Goal: Task Accomplishment & Management: Use online tool/utility

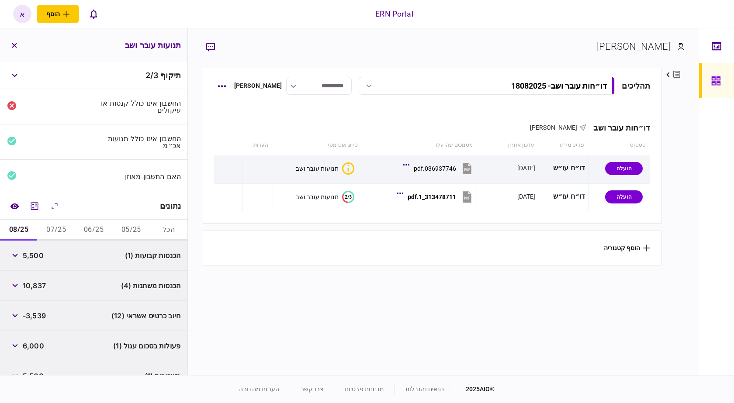
scroll to position [76, 0]
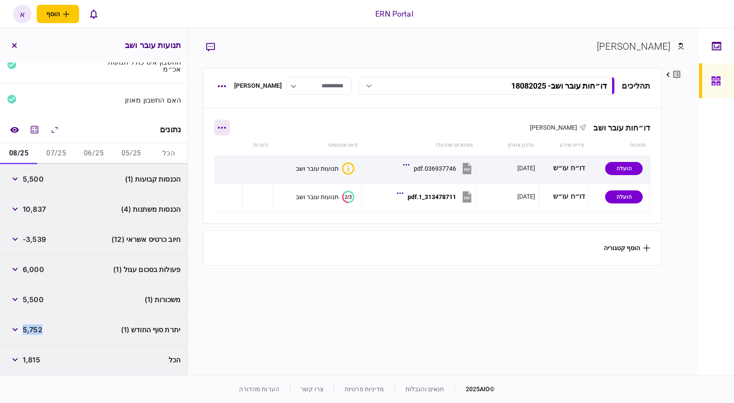
click at [222, 132] on button "button" at bounding box center [222, 128] width 16 height 16
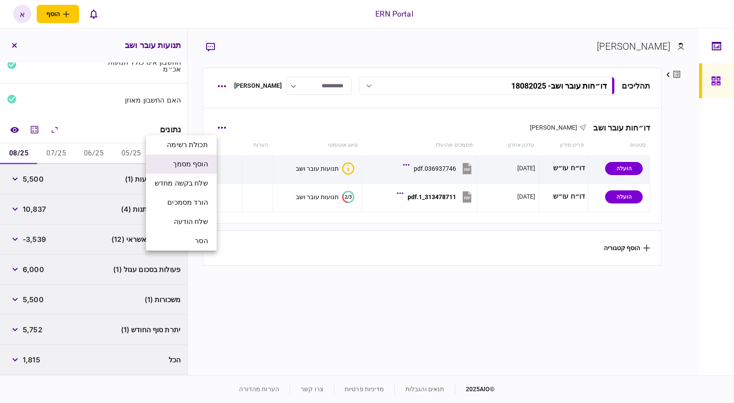
click at [181, 170] on li "הוסף מסמך" at bounding box center [181, 164] width 71 height 19
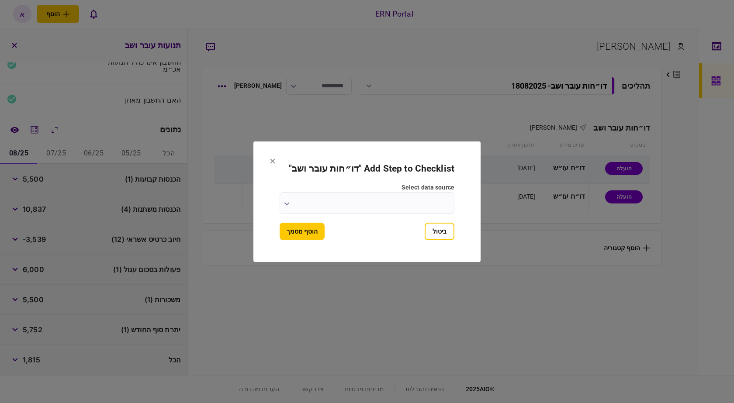
click at [369, 212] on input "select data source" at bounding box center [366, 203] width 175 height 22
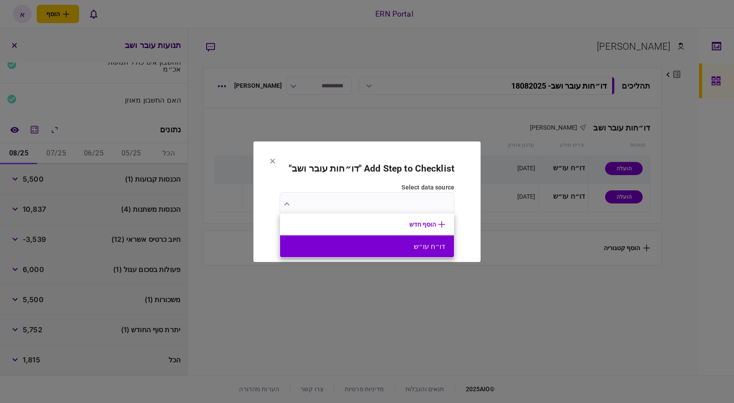
click at [394, 243] on button "דו״ח עו״ש" at bounding box center [367, 246] width 156 height 8
type input "*********"
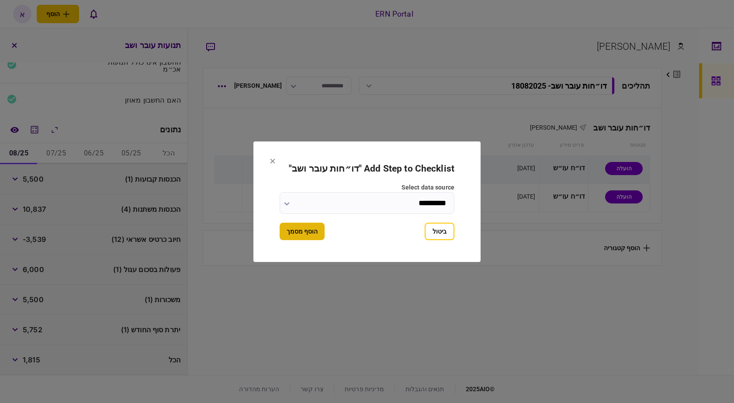
click at [321, 238] on button "הוסף מסמך" at bounding box center [301, 231] width 45 height 17
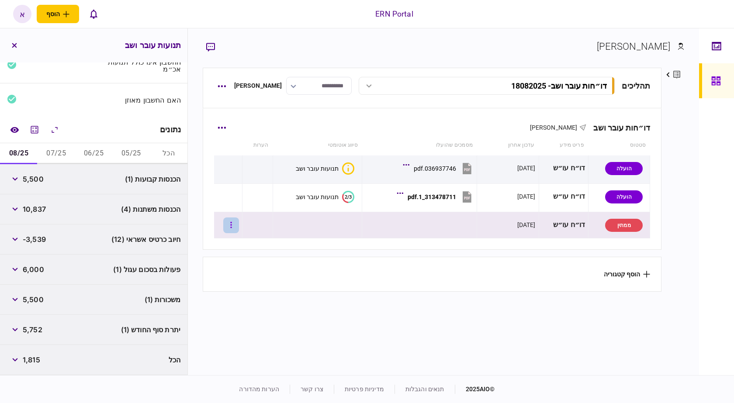
click at [234, 229] on button "button" at bounding box center [231, 225] width 16 height 16
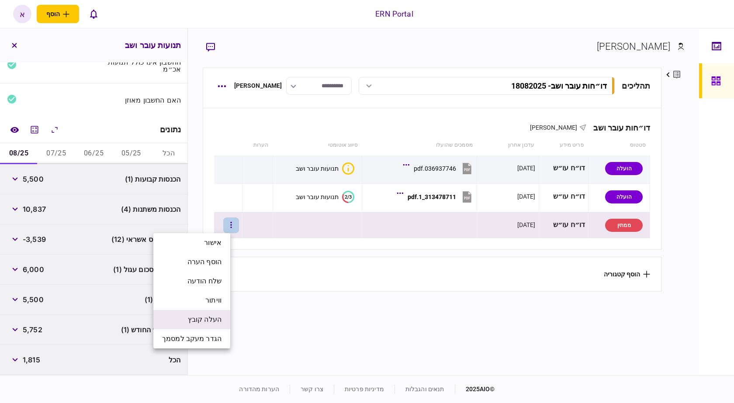
click at [219, 315] on span "העלה קובץ" at bounding box center [205, 319] width 34 height 10
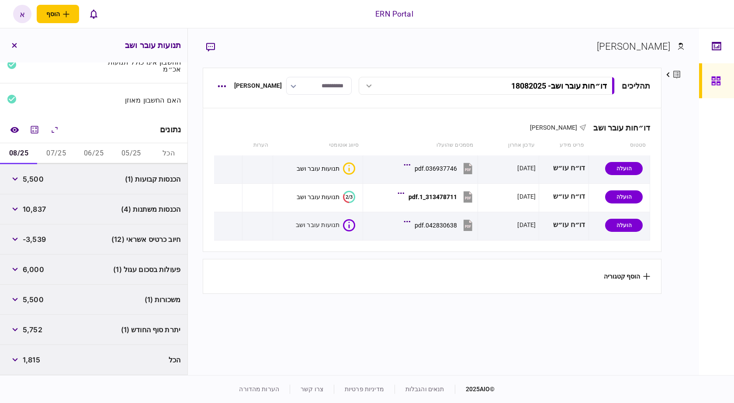
click at [446, 267] on section "הוסף קטגוריה" at bounding box center [432, 276] width 459 height 35
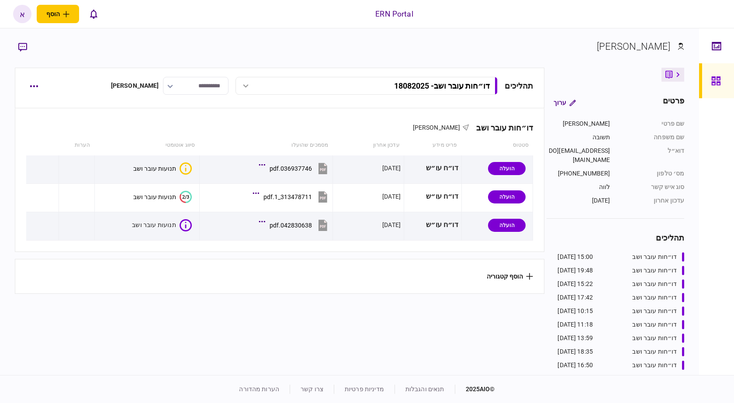
click at [197, 273] on section "הוסף קטגוריה" at bounding box center [280, 276] width 530 height 35
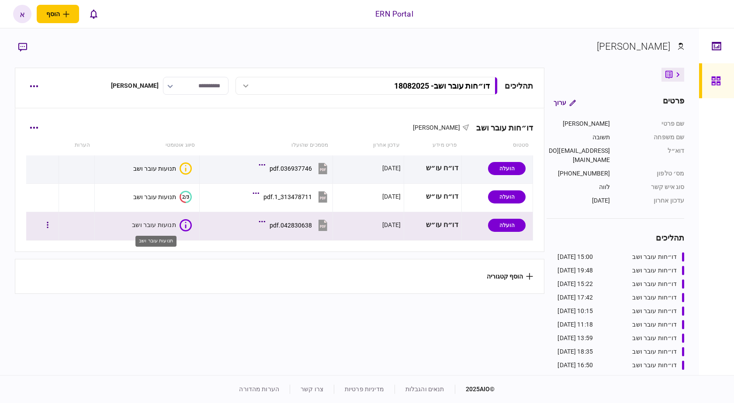
click at [171, 224] on div "תנועות עובר ושב" at bounding box center [154, 225] width 44 height 9
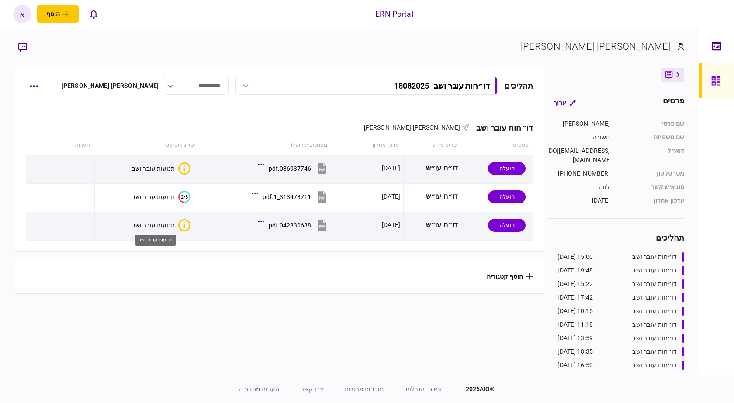
click at [163, 222] on div "תנועות עובר ושב" at bounding box center [153, 225] width 43 height 7
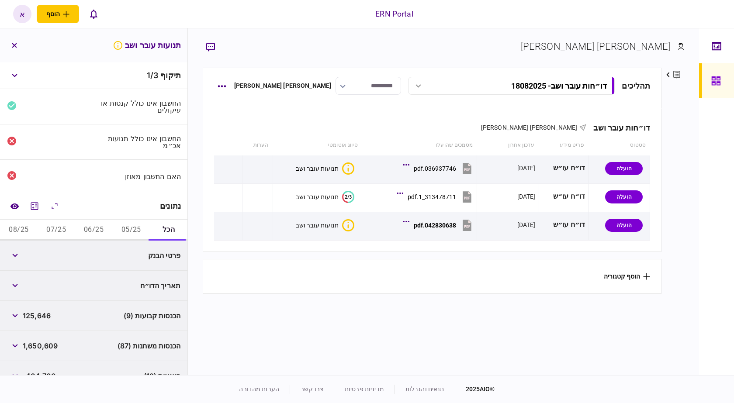
click at [140, 238] on button "05/25" at bounding box center [131, 230] width 38 height 21
click at [36, 206] on icon "מחשבון" at bounding box center [34, 206] width 10 height 10
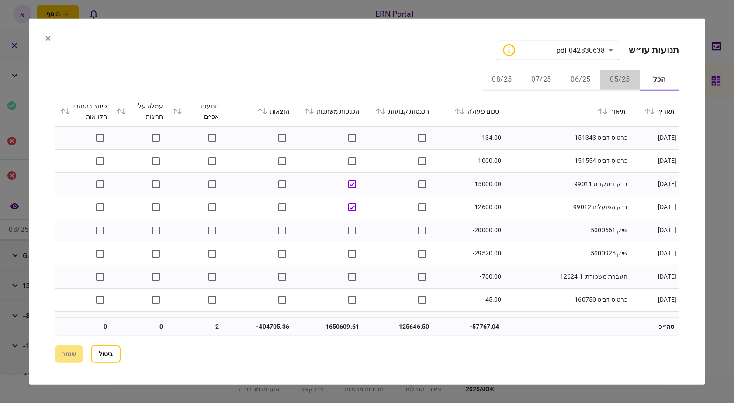
click at [621, 79] on button "05/25" at bounding box center [619, 79] width 39 height 21
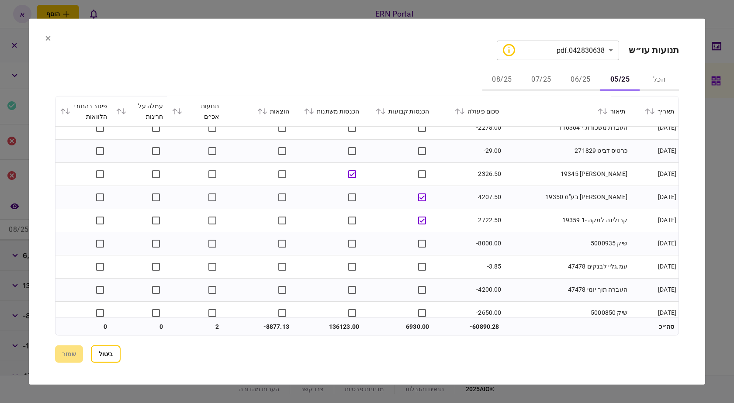
scroll to position [917, 0]
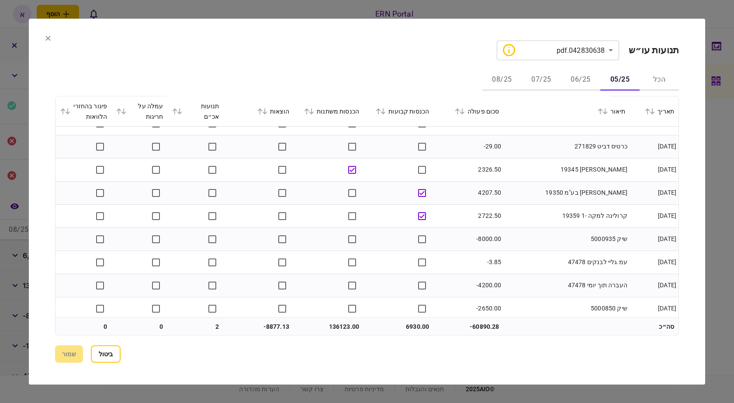
click at [555, 81] on button "07/25" at bounding box center [540, 79] width 39 height 21
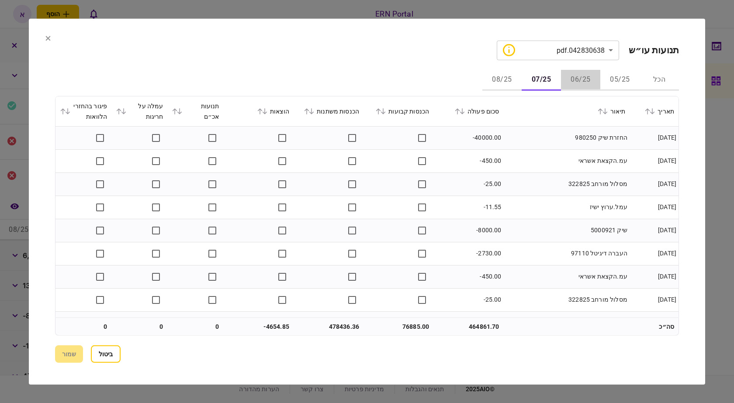
click at [566, 79] on button "06/25" at bounding box center [580, 79] width 39 height 21
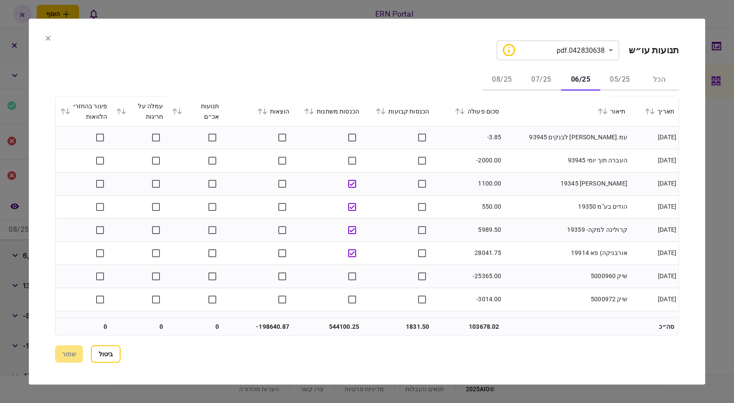
scroll to position [2587, 0]
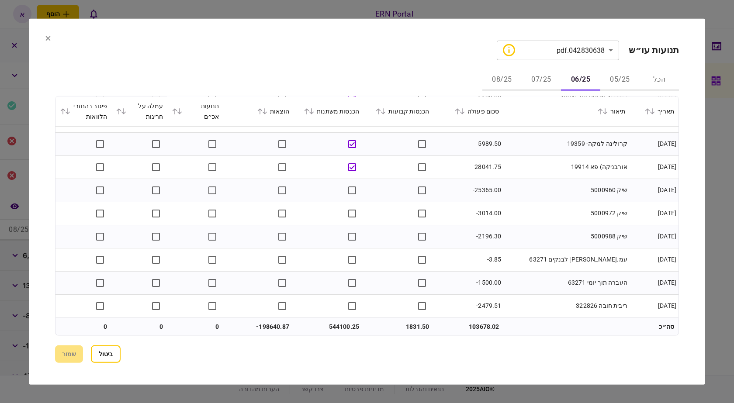
click at [619, 69] on div "**********" at bounding box center [367, 201] width 624 height 322
click at [615, 76] on button "05/25" at bounding box center [619, 79] width 39 height 21
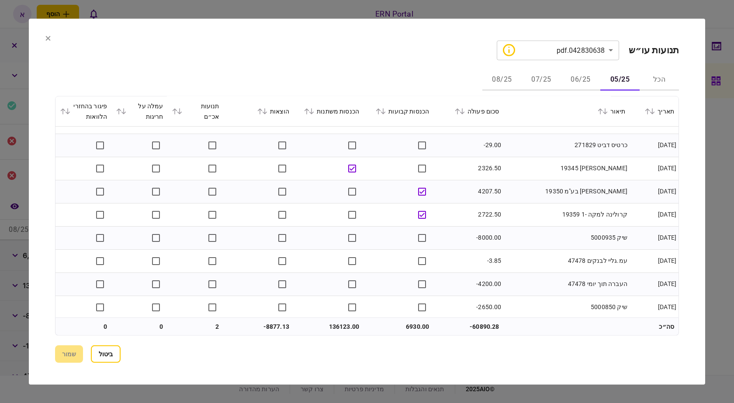
scroll to position [921, 0]
click at [578, 85] on button "06/25" at bounding box center [580, 79] width 39 height 21
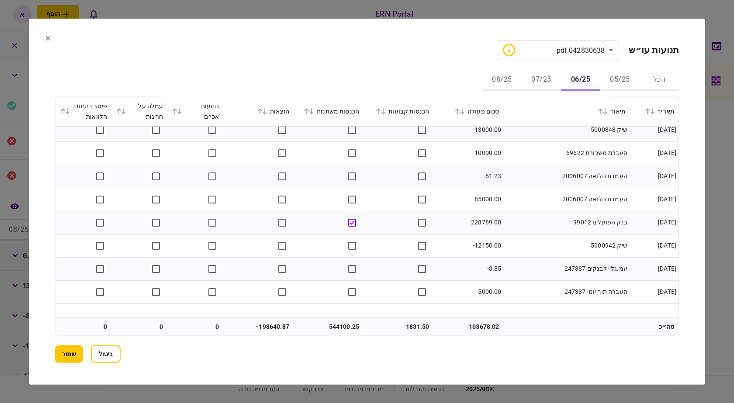
scroll to position [437, 0]
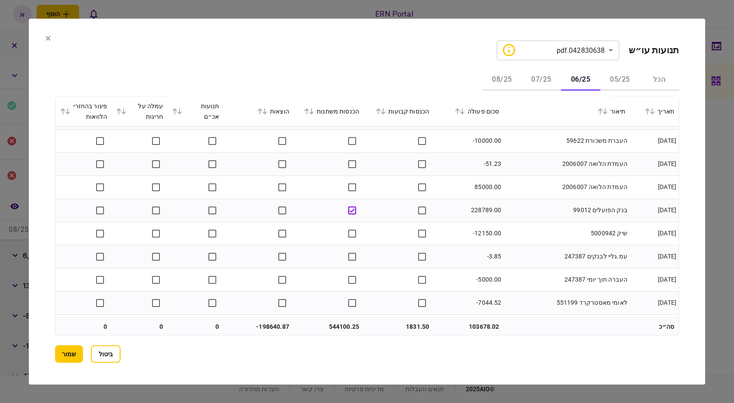
click at [483, 187] on td "85000.00" at bounding box center [468, 187] width 70 height 23
copy td "85000.00"
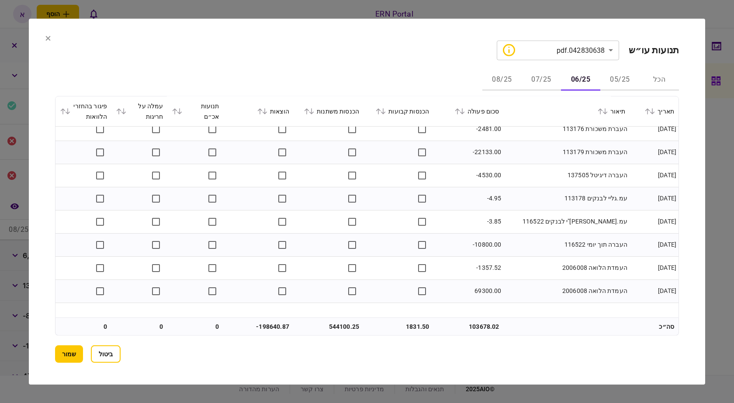
scroll to position [742, 0]
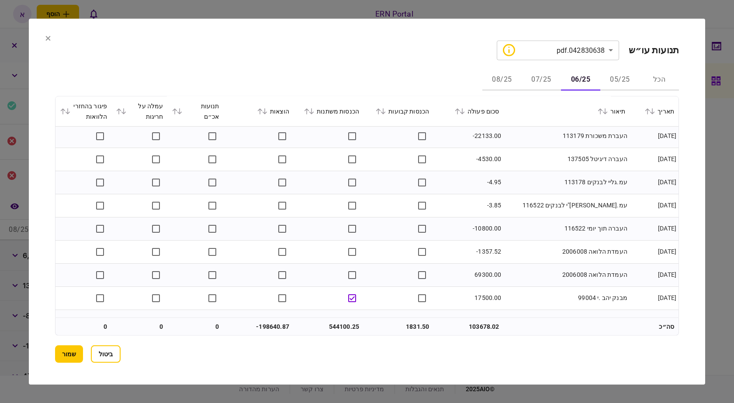
click at [486, 275] on td "69300.00" at bounding box center [468, 274] width 70 height 23
click at [486, 274] on td "69300.00" at bounding box center [468, 274] width 70 height 23
copy td "69300.00"
click at [490, 250] on td "-1357.52" at bounding box center [468, 251] width 70 height 23
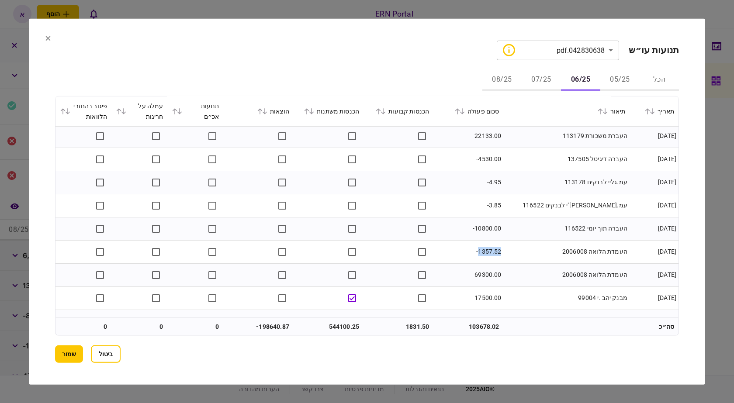
copy td "1357.52"
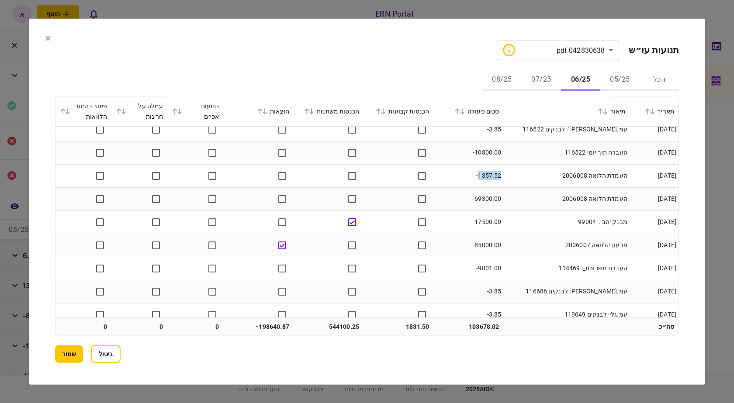
scroll to position [830, 0]
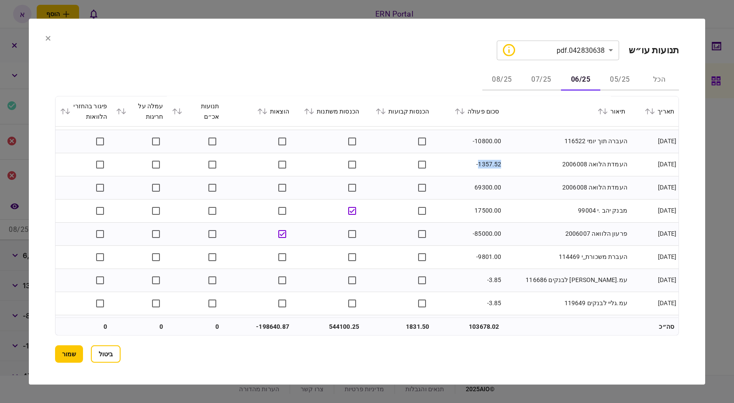
click at [487, 232] on td "-85000.00" at bounding box center [468, 233] width 70 height 23
copy td "85000.00"
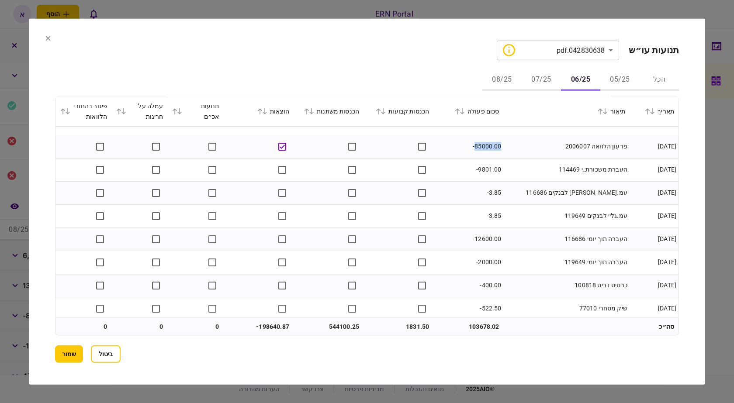
scroll to position [961, 0]
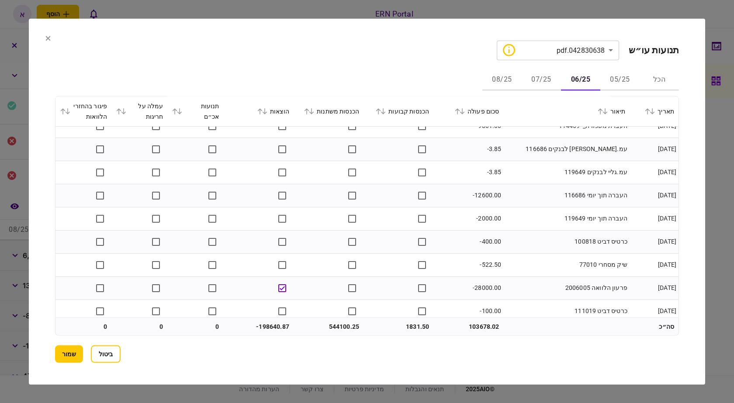
click at [494, 286] on td "-28000.00" at bounding box center [468, 287] width 70 height 23
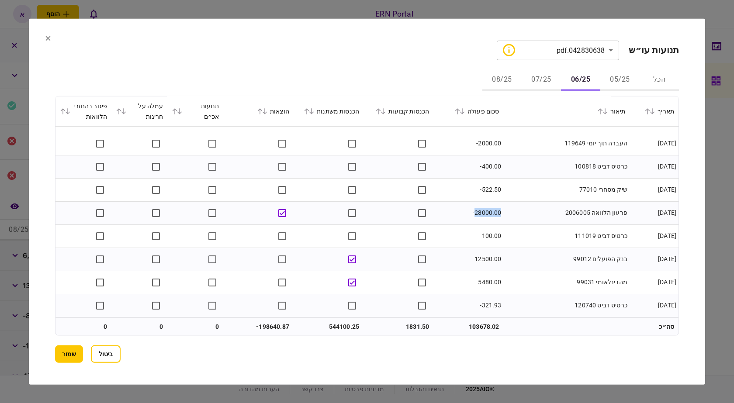
scroll to position [1048, 0]
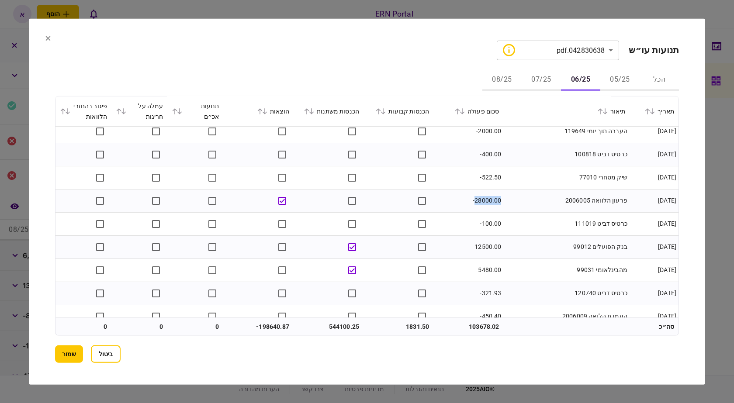
copy td "28000.00"
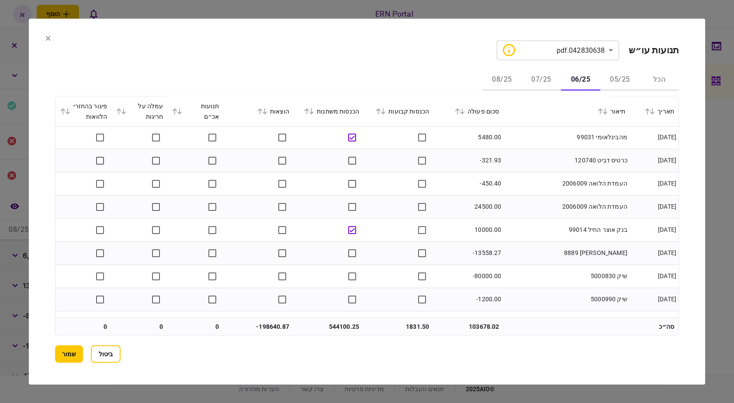
scroll to position [1135, 0]
click at [477, 252] on td "24500.00" at bounding box center [468, 252] width 70 height 23
copy td "24500.00"
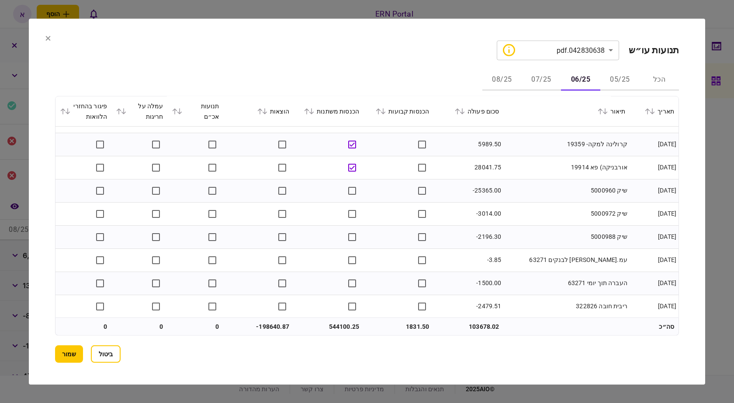
scroll to position [2587, 0]
click at [543, 74] on button "07/25" at bounding box center [540, 79] width 39 height 21
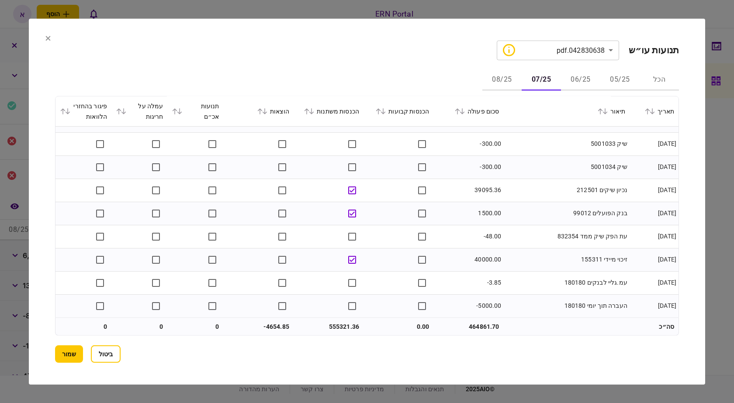
scroll to position [2981, 0]
click at [500, 76] on button "08/25" at bounding box center [501, 79] width 39 height 21
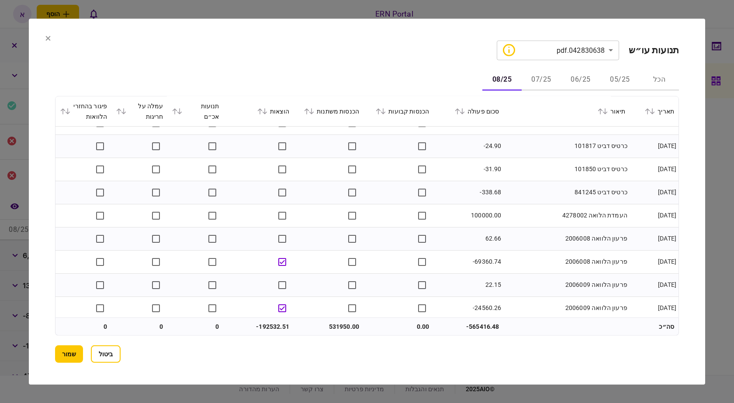
scroll to position [1616, 0]
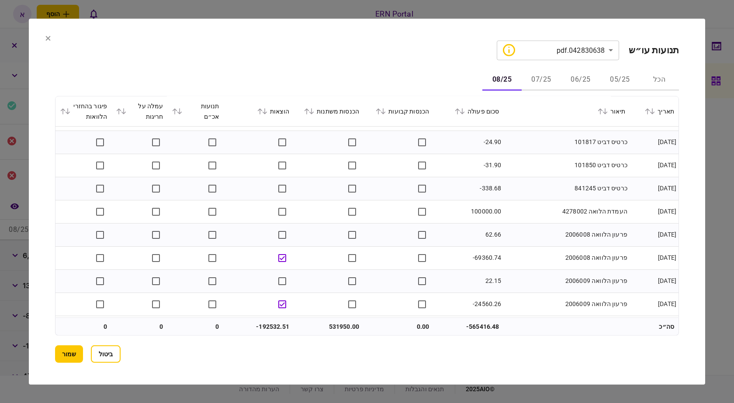
drag, startPoint x: 499, startPoint y: 211, endPoint x: 483, endPoint y: 211, distance: 15.7
click at [495, 211] on td "100000.00" at bounding box center [468, 211] width 70 height 23
click at [479, 213] on td "100000.00" at bounding box center [468, 211] width 70 height 23
copy td "100000.00"
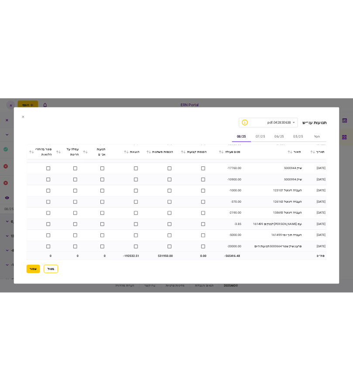
scroll to position [2796, 0]
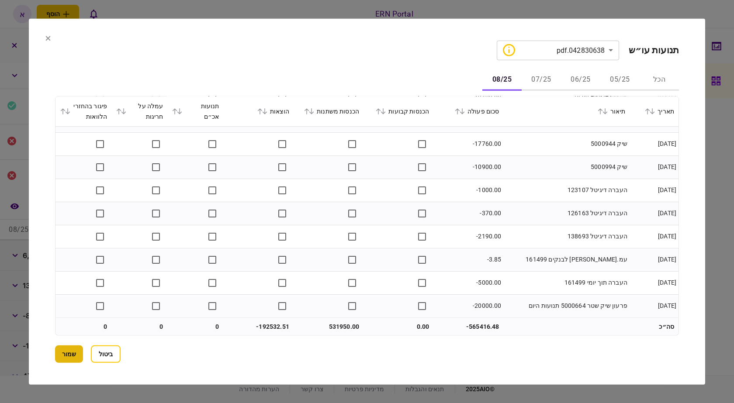
click at [56, 351] on button "שמור" at bounding box center [69, 353] width 28 height 17
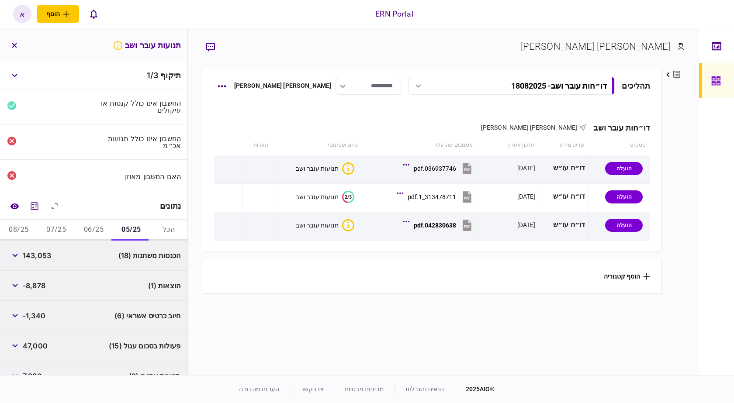
click at [45, 258] on span "143,053" at bounding box center [37, 255] width 28 height 10
copy span "143,053"
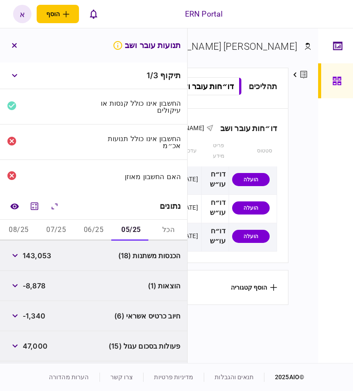
click at [38, 288] on span "-8,878" at bounding box center [34, 285] width 23 height 10
drag, startPoint x: 38, startPoint y: 288, endPoint x: 44, endPoint y: 287, distance: 5.3
click at [38, 288] on span "-8,878" at bounding box center [34, 285] width 23 height 10
copy span "8,878"
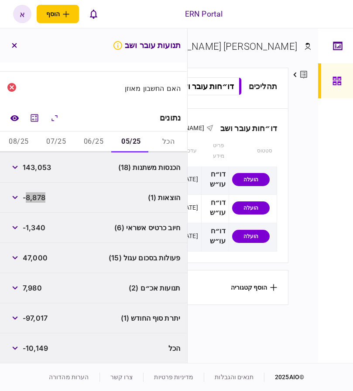
scroll to position [89, 0]
click at [39, 318] on span "-97,017" at bounding box center [35, 317] width 25 height 10
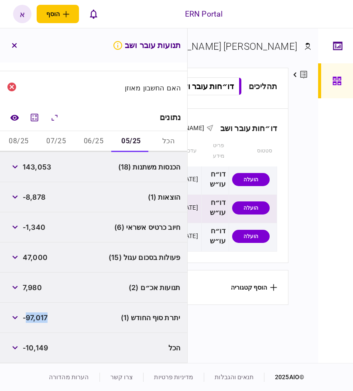
copy span "97,017"
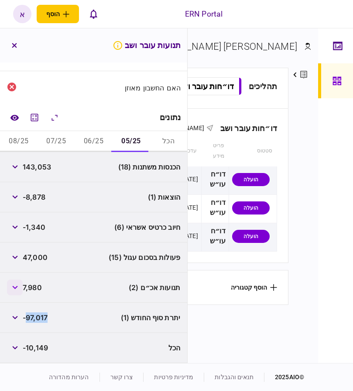
click at [19, 282] on button "button" at bounding box center [15, 287] width 16 height 16
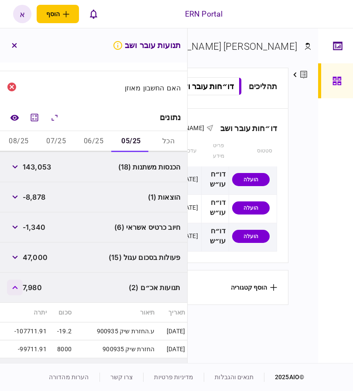
click at [21, 282] on button "button" at bounding box center [15, 287] width 16 height 16
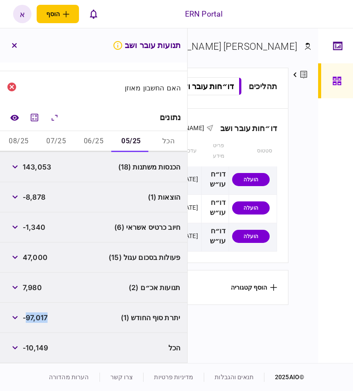
click at [107, 134] on button "06/25" at bounding box center [94, 141] width 38 height 21
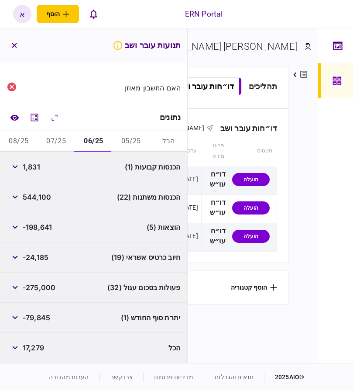
click at [34, 167] on span "1,831" at bounding box center [31, 167] width 17 height 10
click at [35, 201] on span "544,100" at bounding box center [37, 197] width 28 height 10
click at [36, 198] on span "544,100" at bounding box center [37, 197] width 28 height 10
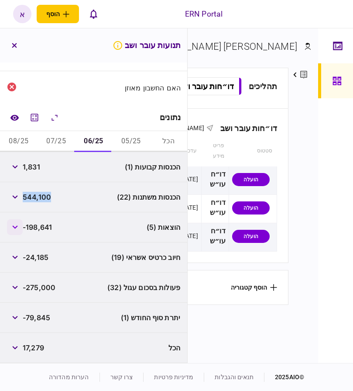
click at [15, 227] on icon "button" at bounding box center [14, 226] width 5 height 3
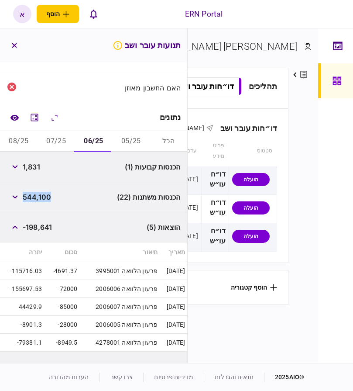
drag, startPoint x: 18, startPoint y: 223, endPoint x: 51, endPoint y: 167, distance: 65.4
click at [18, 224] on button "button" at bounding box center [15, 227] width 16 height 16
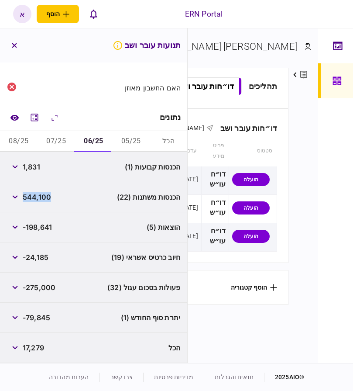
click at [59, 142] on button "07/25" at bounding box center [57, 141] width 38 height 21
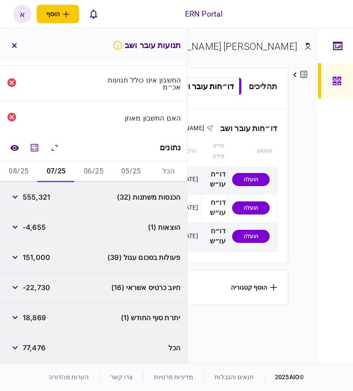
scroll to position [59, 0]
click at [40, 195] on span "555,321" at bounding box center [37, 197] width 28 height 10
drag, startPoint x: 40, startPoint y: 195, endPoint x: 166, endPoint y: 189, distance: 125.9
click at [40, 194] on span "555,321" at bounding box center [37, 197] width 28 height 10
click at [91, 167] on button "06/25" at bounding box center [94, 171] width 38 height 21
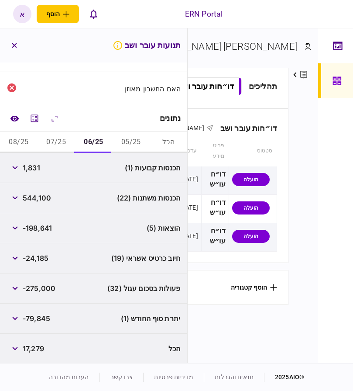
scroll to position [89, 0]
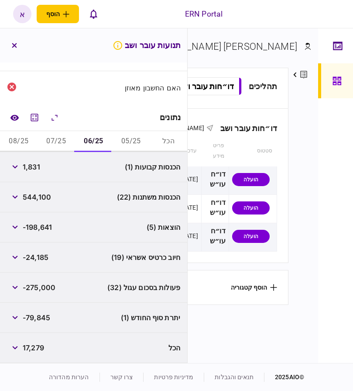
click at [37, 316] on span "-79,845" at bounding box center [37, 317] width 28 height 10
click at [38, 316] on span "-79,845" at bounding box center [37, 317] width 28 height 10
click at [136, 140] on button "05/25" at bounding box center [131, 141] width 38 height 21
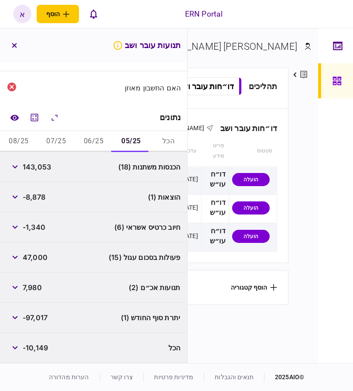
click at [87, 146] on button "06/25" at bounding box center [94, 141] width 38 height 21
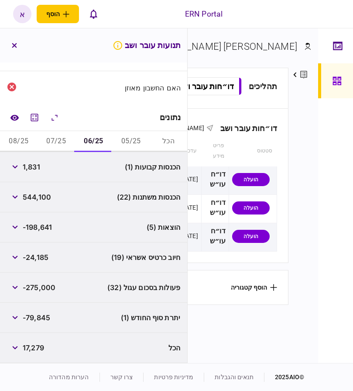
click at [72, 142] on button "07/25" at bounding box center [57, 141] width 38 height 21
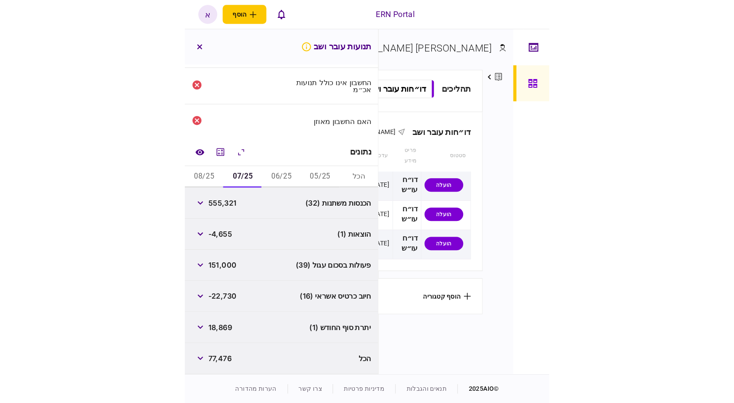
scroll to position [59, 0]
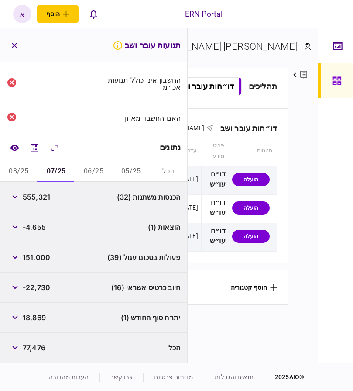
click at [40, 223] on span "-4,655" at bounding box center [34, 227] width 23 height 10
click at [43, 289] on span "-22,730" at bounding box center [37, 287] width 28 height 10
click at [42, 318] on span "18,869" at bounding box center [34, 317] width 23 height 10
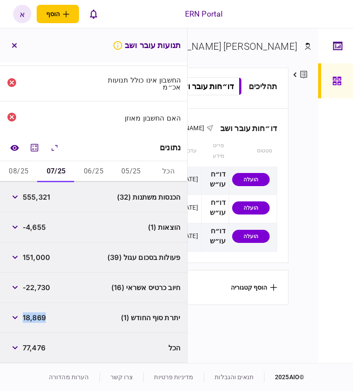
click at [42, 318] on span "18,869" at bounding box center [34, 317] width 23 height 10
click at [38, 323] on div "18,869" at bounding box center [26, 318] width 39 height 16
click at [17, 167] on button "08/25" at bounding box center [19, 171] width 38 height 21
click at [45, 197] on span "531,950" at bounding box center [37, 197] width 28 height 10
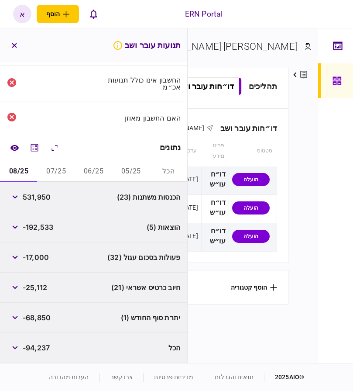
click at [45, 197] on span "531,950" at bounding box center [37, 197] width 28 height 10
click at [34, 316] on span "-68,850" at bounding box center [37, 317] width 28 height 10
drag, startPoint x: 241, startPoint y: 22, endPoint x: 247, endPoint y: 10, distance: 13.5
click at [243, 15] on div "ERN Portal הוסף לקוח עסקי לקוח פרטי א א אריאל תשובה arielt@ern.co.il עברית Engl…" at bounding box center [176, 14] width 353 height 28
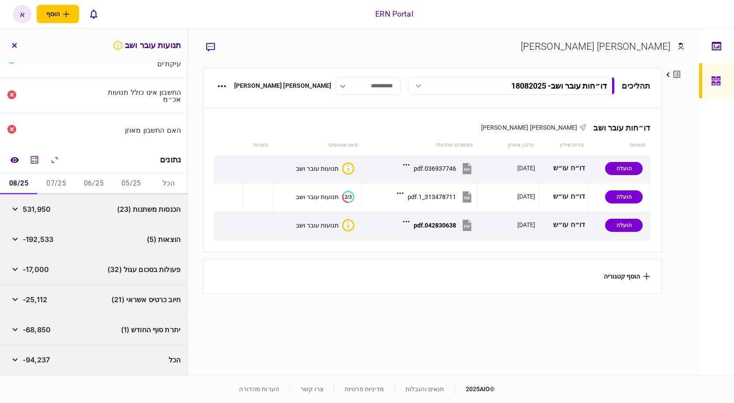
scroll to position [46, 0]
click at [230, 130] on button "button" at bounding box center [222, 128] width 16 height 16
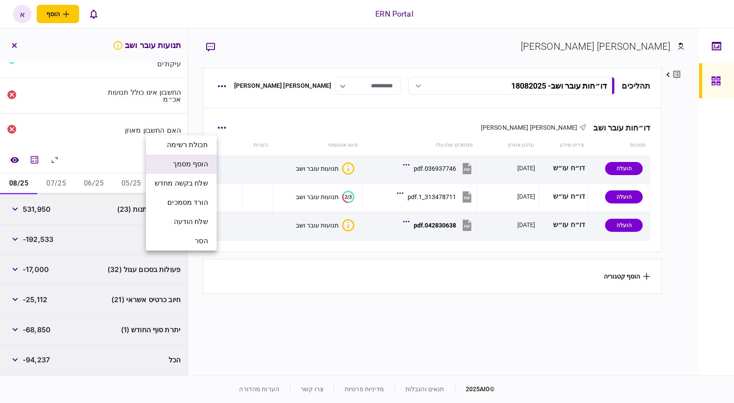
click at [205, 164] on span "הוסף מסמך" at bounding box center [190, 164] width 35 height 10
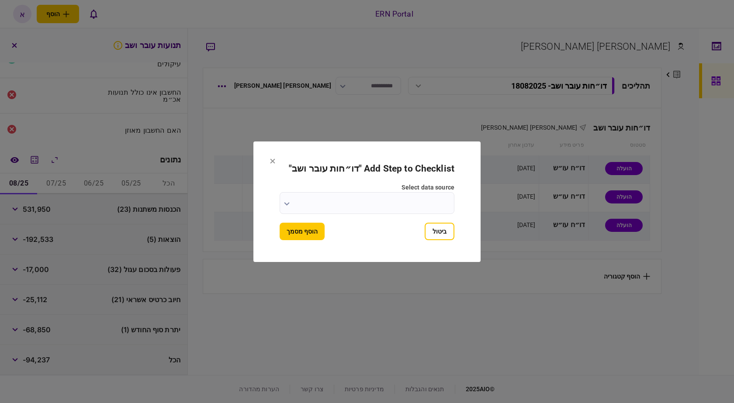
click at [387, 207] on input "select data source" at bounding box center [366, 203] width 175 height 22
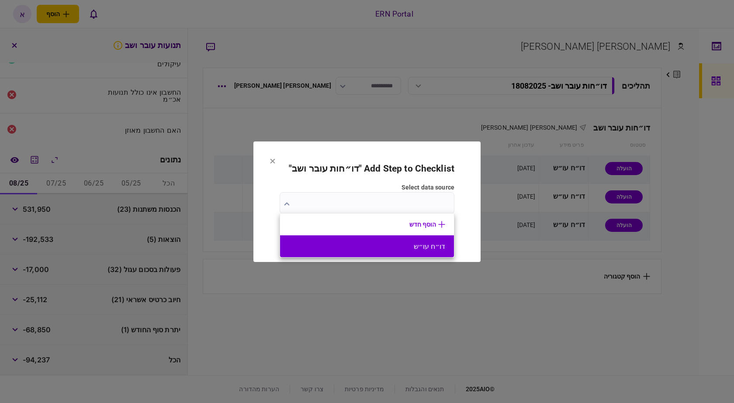
click at [402, 249] on button "דו״ח עו״ש" at bounding box center [367, 246] width 156 height 8
type input "*********"
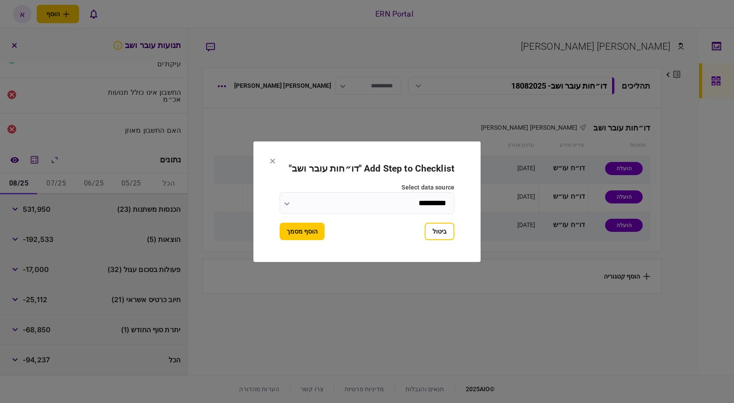
click at [296, 228] on button "הוסף מסמך" at bounding box center [301, 231] width 45 height 17
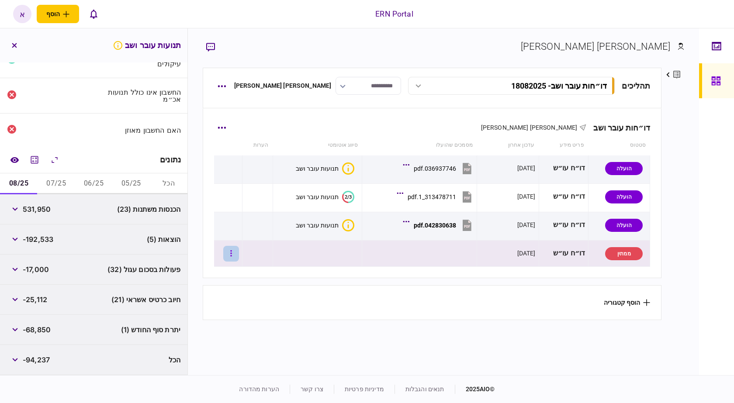
click at [233, 254] on button "button" at bounding box center [231, 254] width 16 height 16
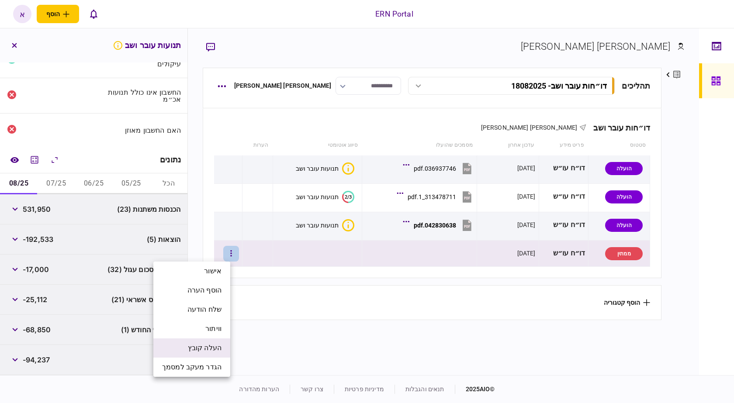
click at [214, 348] on span "העלה קובץ" at bounding box center [205, 348] width 34 height 10
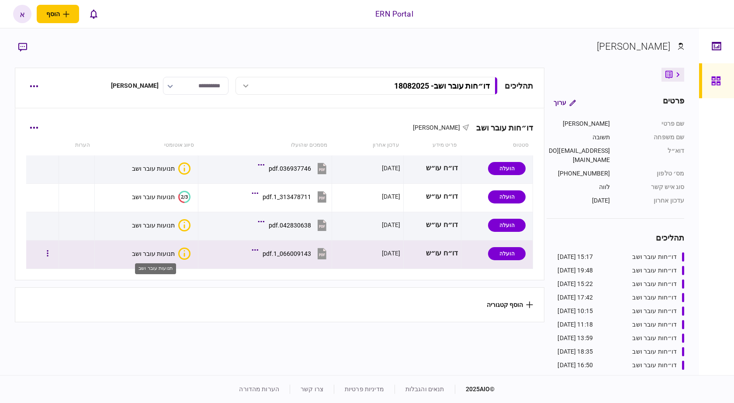
drag, startPoint x: 160, startPoint y: 254, endPoint x: 333, endPoint y: 248, distance: 173.4
click at [263, 341] on section "תהליכים דו״חות עובר ושב - 18082025 דו״חות עובר ושב - 18082025 15:17 [DATE] דו״ח…" at bounding box center [280, 220] width 530 height 305
click at [148, 251] on div "תנועות עובר ושב" at bounding box center [153, 253] width 43 height 7
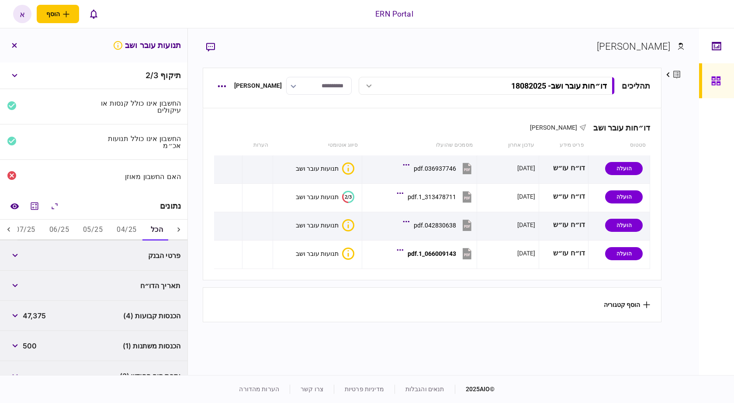
click at [125, 228] on button "04/25" at bounding box center [127, 230] width 34 height 21
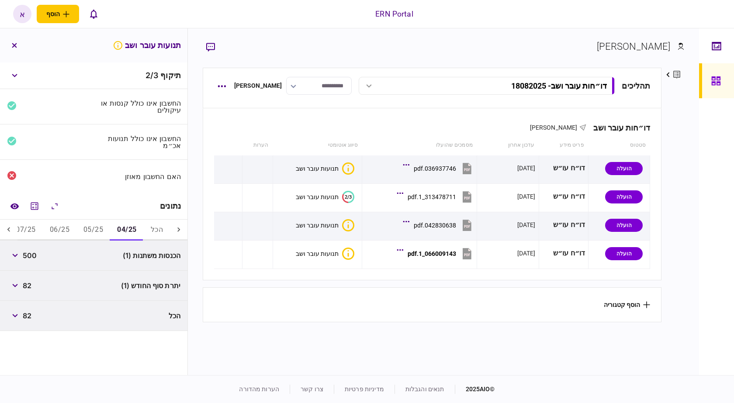
click at [46, 194] on div "נתונים" at bounding box center [93, 206] width 187 height 27
click at [39, 201] on icon "מחשבון" at bounding box center [34, 206] width 10 height 10
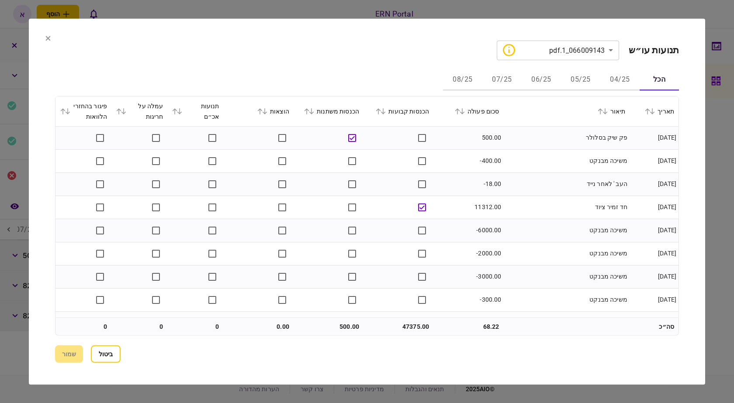
click at [581, 77] on button "05/25" at bounding box center [580, 79] width 39 height 21
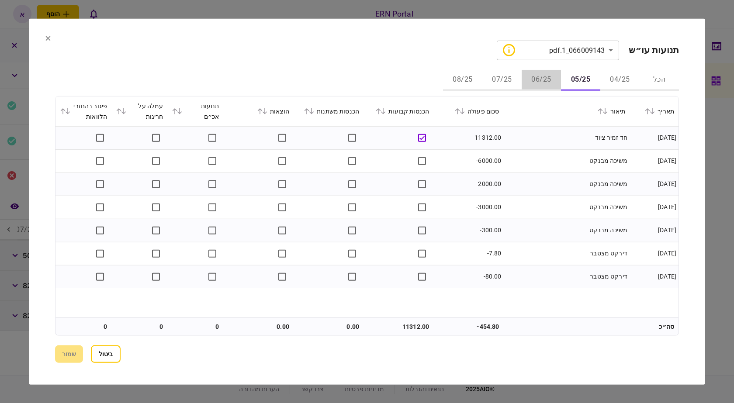
click at [545, 83] on button "06/25" at bounding box center [540, 79] width 39 height 21
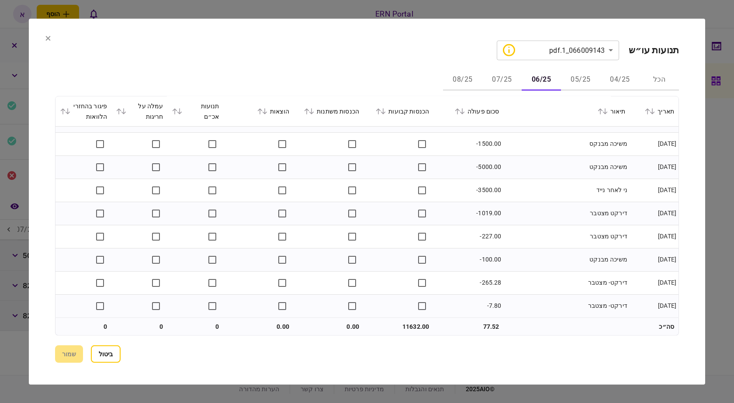
click at [501, 85] on button "07/25" at bounding box center [501, 79] width 39 height 21
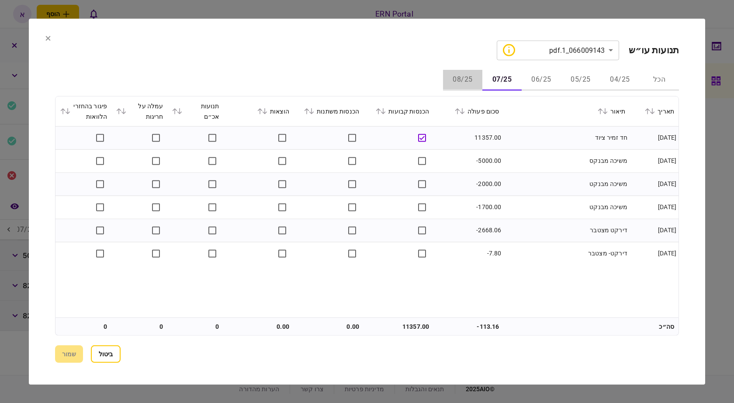
click at [460, 80] on button "08/25" at bounding box center [462, 79] width 39 height 21
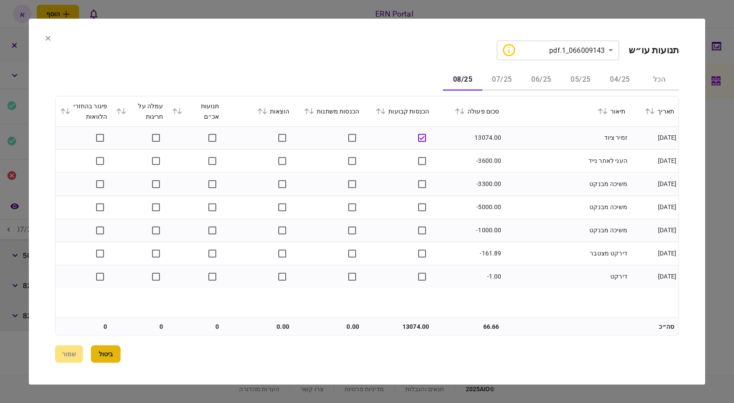
click at [98, 360] on button "ביטול" at bounding box center [106, 353] width 30 height 17
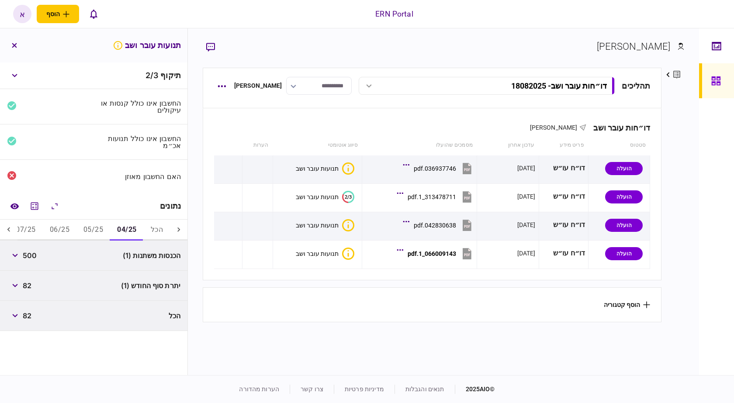
click at [96, 233] on button "05/25" at bounding box center [93, 230] width 34 height 21
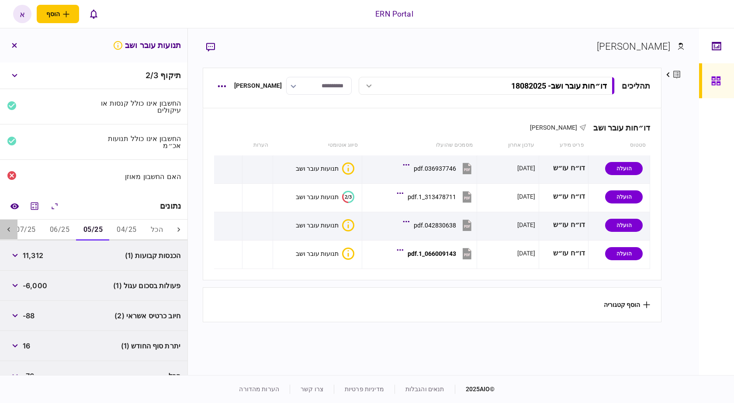
click at [8, 235] on div at bounding box center [8, 230] width 17 height 21
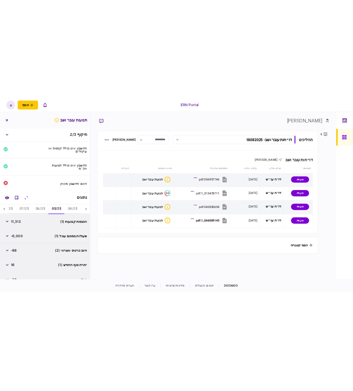
scroll to position [0, -43]
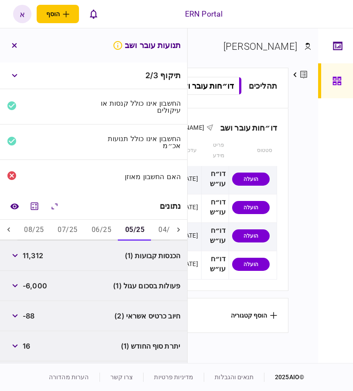
click at [41, 259] on span "11,312" at bounding box center [33, 255] width 21 height 10
copy span "11,312"
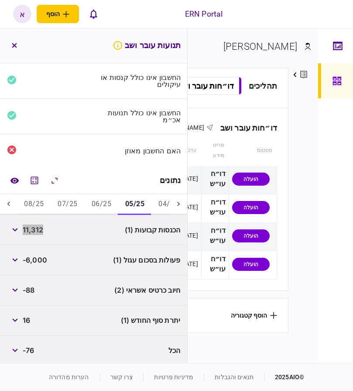
scroll to position [28, 0]
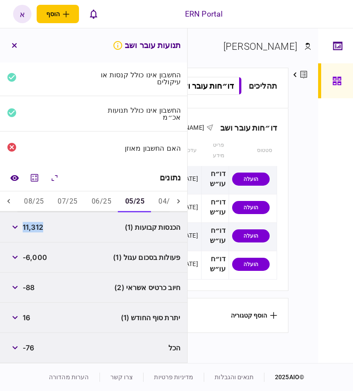
click at [97, 207] on button "06/25" at bounding box center [102, 201] width 34 height 21
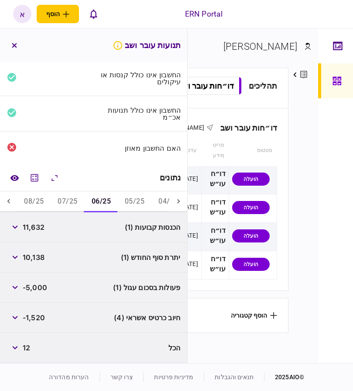
click at [40, 229] on span "11,632" at bounding box center [34, 227] width 22 height 10
copy span "11,632"
click at [78, 204] on button "07/25" at bounding box center [68, 201] width 34 height 21
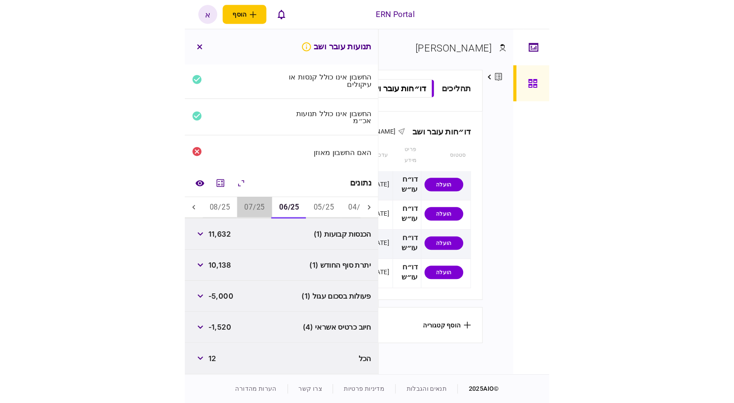
scroll to position [0, 0]
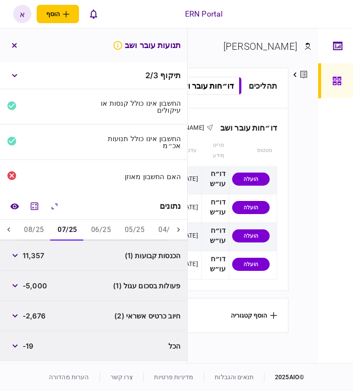
click at [39, 255] on span "11,357" at bounding box center [33, 255] width 21 height 10
click at [40, 255] on span "11,357" at bounding box center [33, 255] width 21 height 10
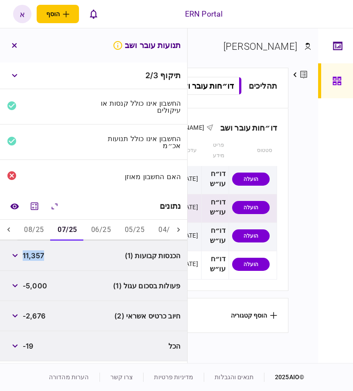
copy span "11,357"
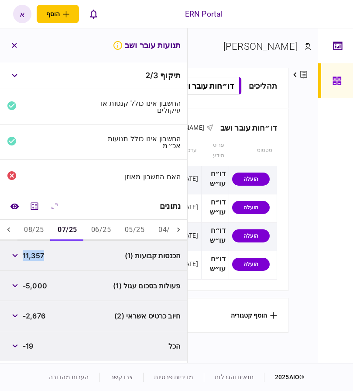
click at [35, 233] on button "08/25" at bounding box center [34, 230] width 34 height 21
click at [42, 259] on span "13,074" at bounding box center [34, 255] width 23 height 10
drag, startPoint x: 42, startPoint y: 259, endPoint x: 93, endPoint y: 249, distance: 51.6
click at [42, 259] on span "13,074" at bounding box center [34, 255] width 23 height 10
copy span "13,074"
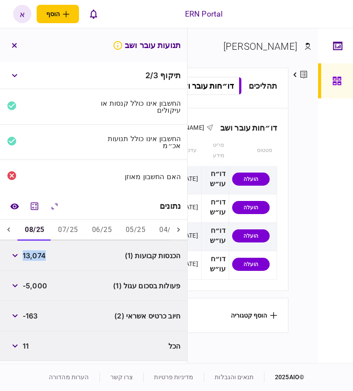
drag, startPoint x: 17, startPoint y: 47, endPoint x: 31, endPoint y: 62, distance: 21.3
click at [17, 47] on icon "button" at bounding box center [14, 45] width 5 height 5
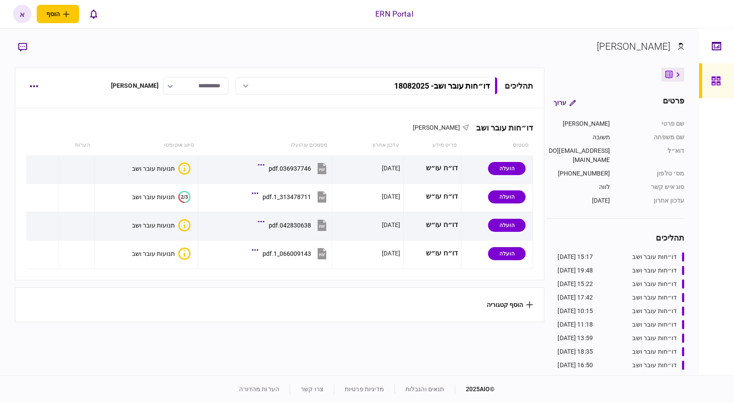
click at [164, 257] on button "תנועות עובר ושב" at bounding box center [161, 254] width 59 height 12
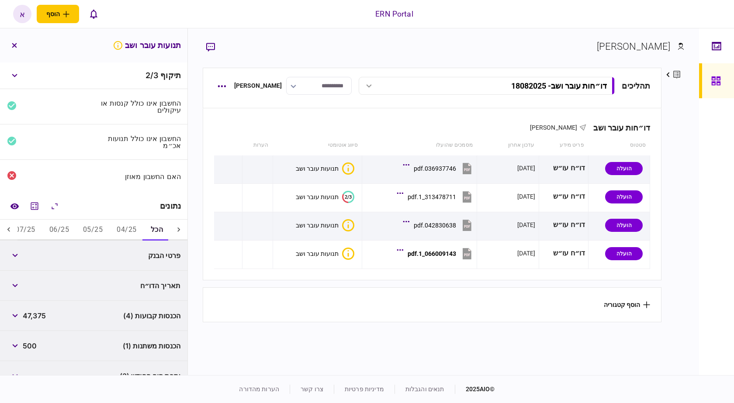
click at [112, 231] on div "הכל 04/25 05/25 06/25 07/25 08/25" at bounding box center [93, 230] width 152 height 21
click at [39, 207] on icon "מחשבון" at bounding box center [34, 206] width 10 height 10
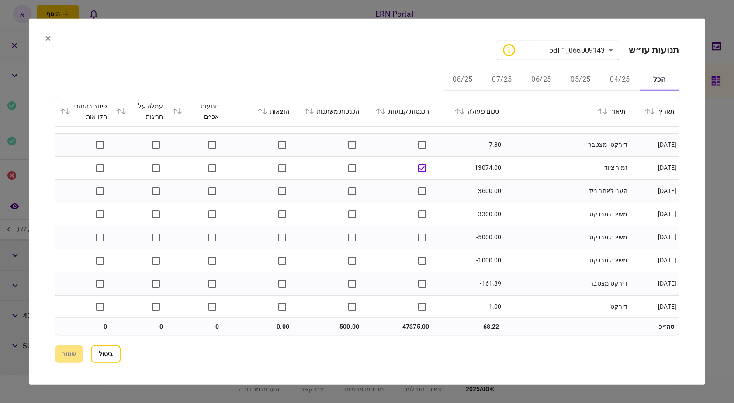
scroll to position [551, 0]
click at [728, 65] on div at bounding box center [367, 201] width 734 height 403
